Goal: Find specific page/section: Find specific page/section

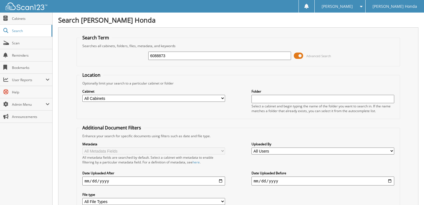
type input "6088873"
click at [30, 42] on span "Scan" at bounding box center [31, 43] width 38 height 5
